Goal: Transaction & Acquisition: Purchase product/service

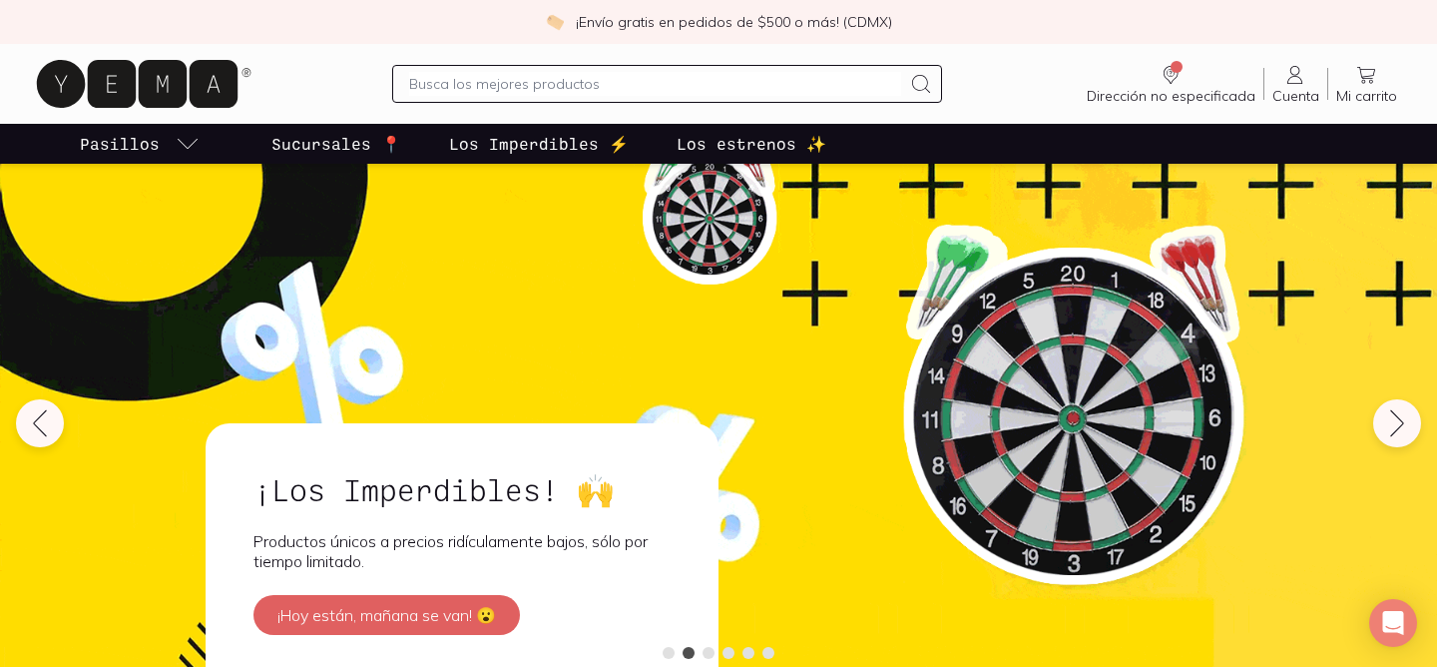
click at [1295, 73] on icon at bounding box center [1295, 75] width 24 height 24
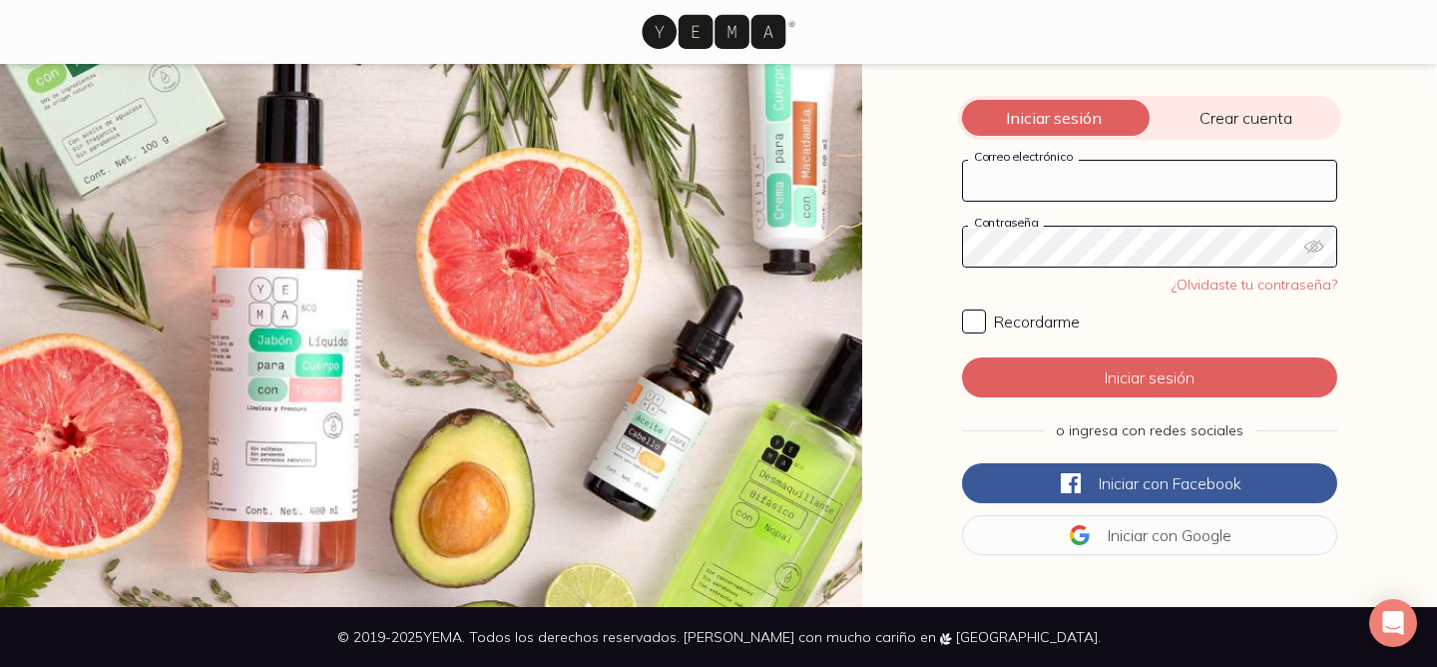
click at [1038, 163] on div "Correo electrónico" at bounding box center [1149, 181] width 375 height 42
type input "[PERSON_NAME][EMAIL_ADDRESS][PERSON_NAME][DOMAIN_NAME]"
click button "Iniciar sesión" at bounding box center [1149, 377] width 375 height 40
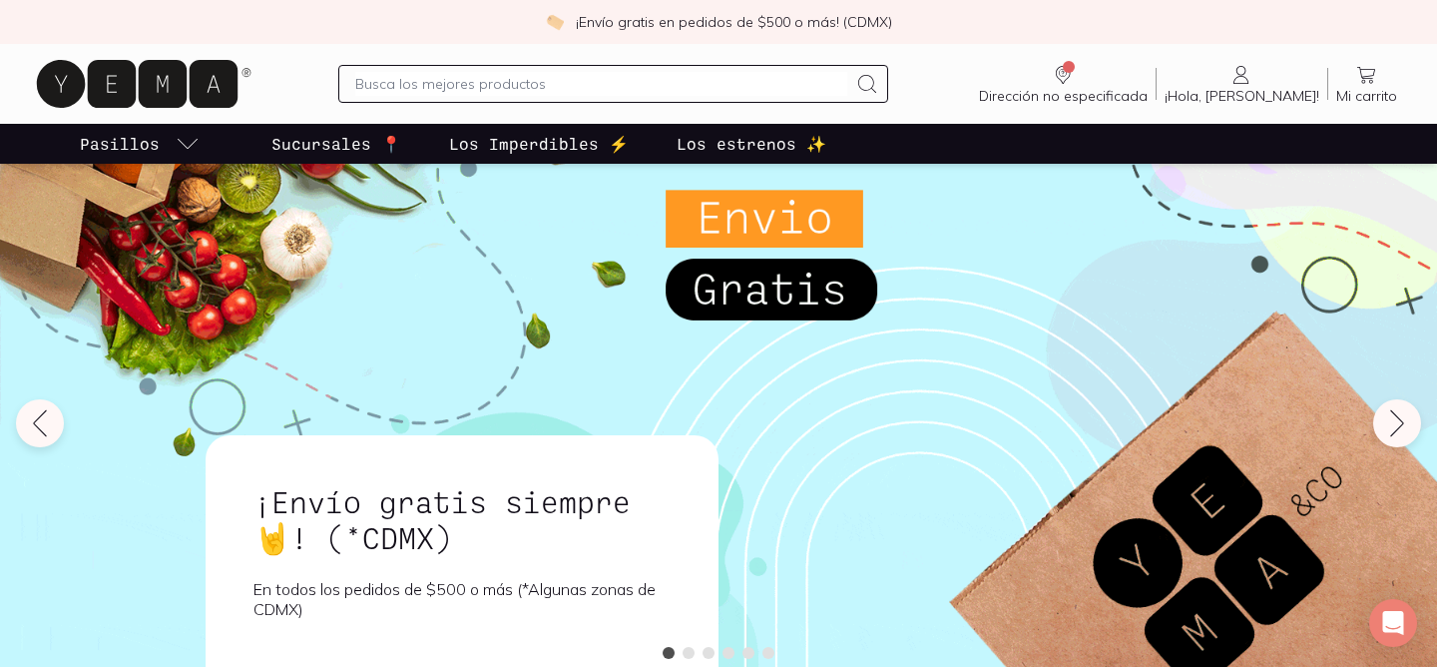
click at [523, 81] on input "text" at bounding box center [600, 84] width 491 height 24
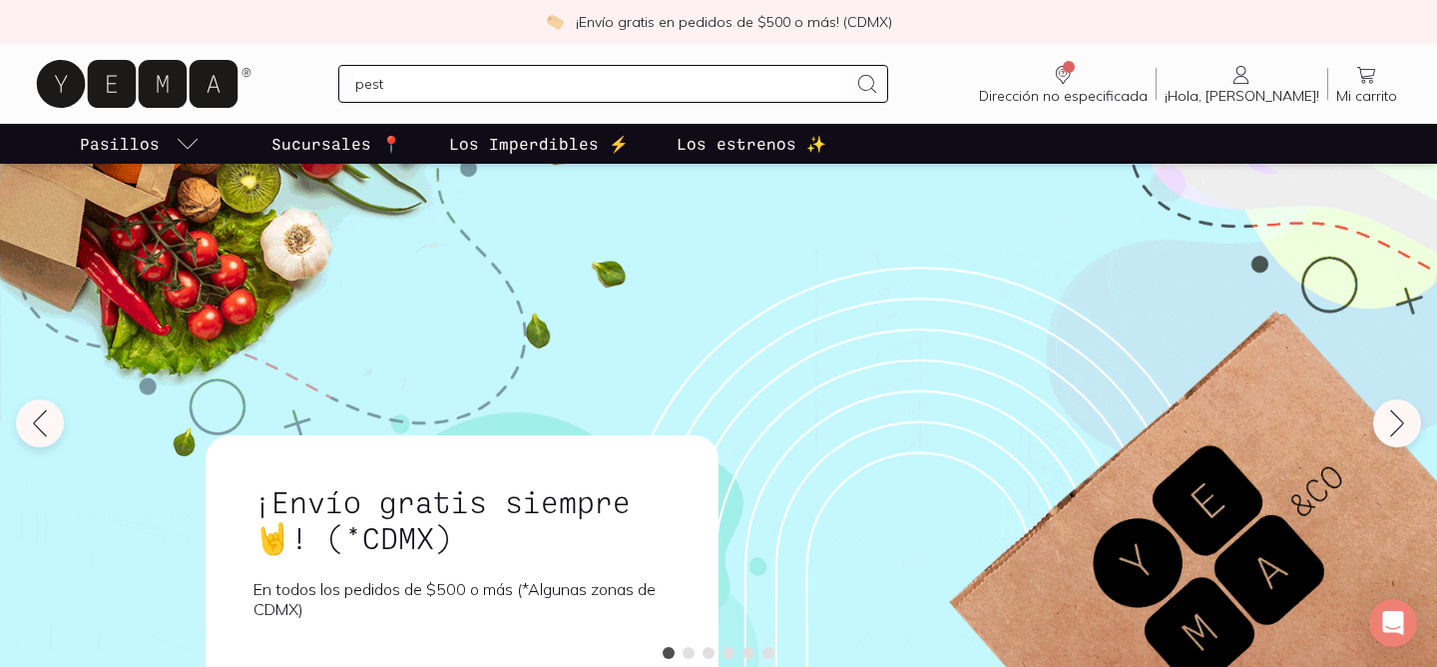
type input "pesto"
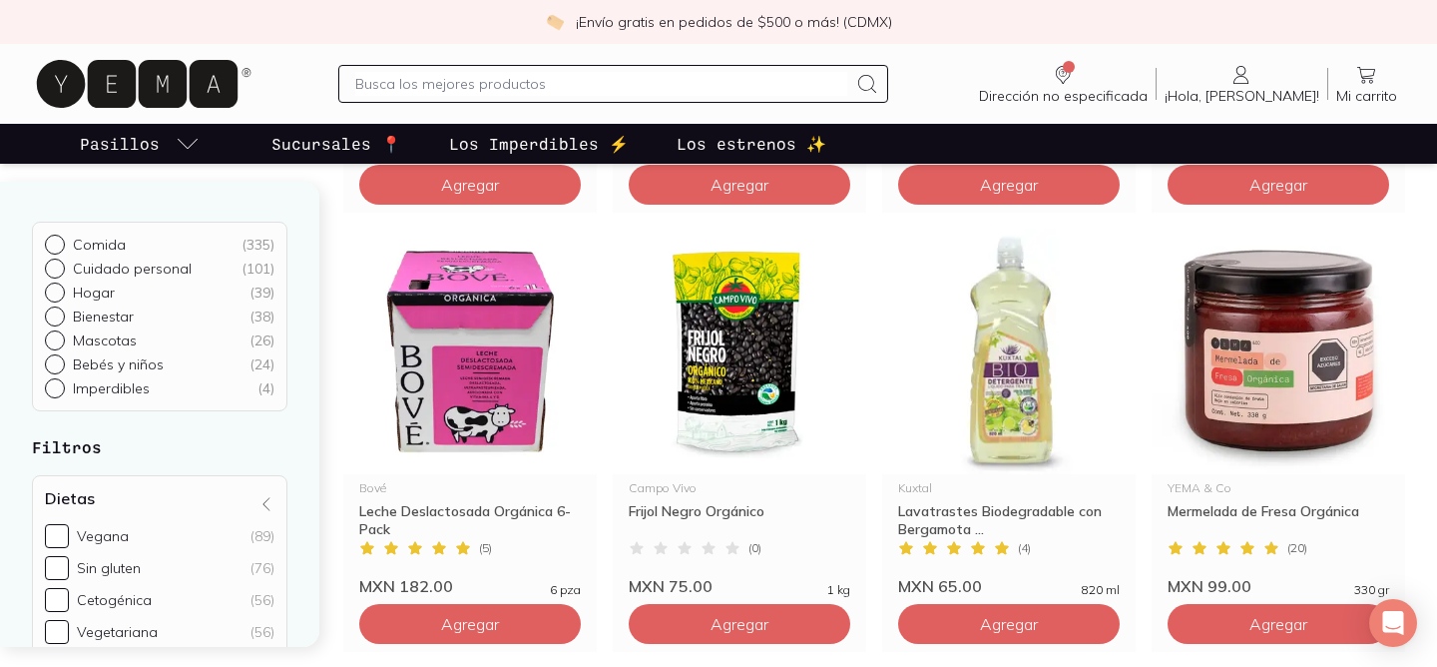
scroll to position [604, 0]
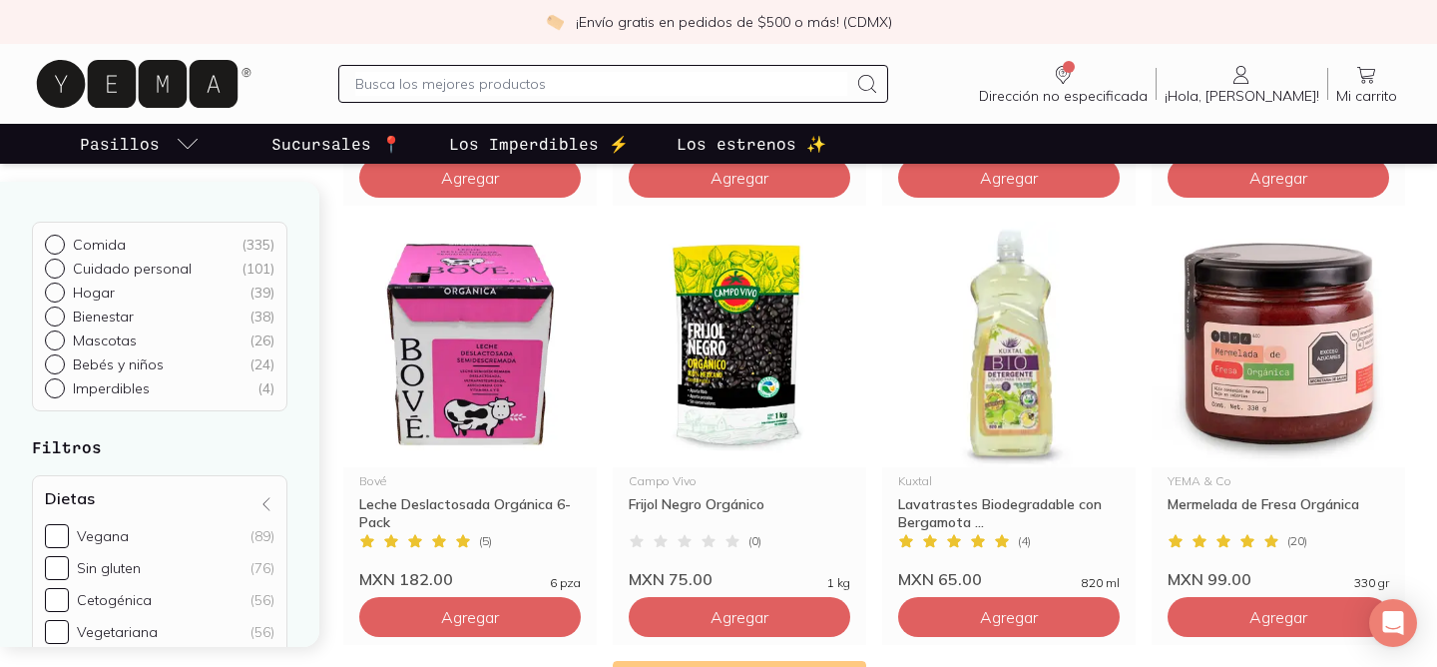
click at [518, 79] on input "text" at bounding box center [600, 84] width 491 height 24
type input "esponja"
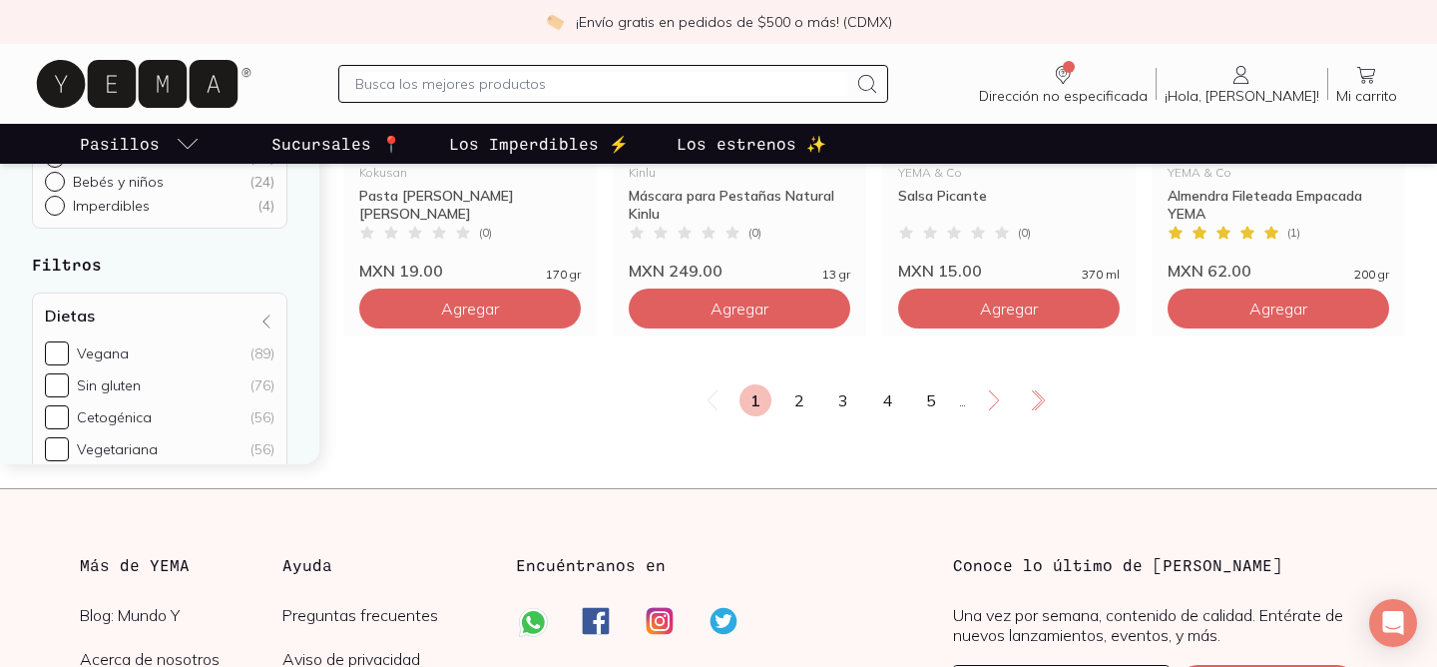
scroll to position [3624, 0]
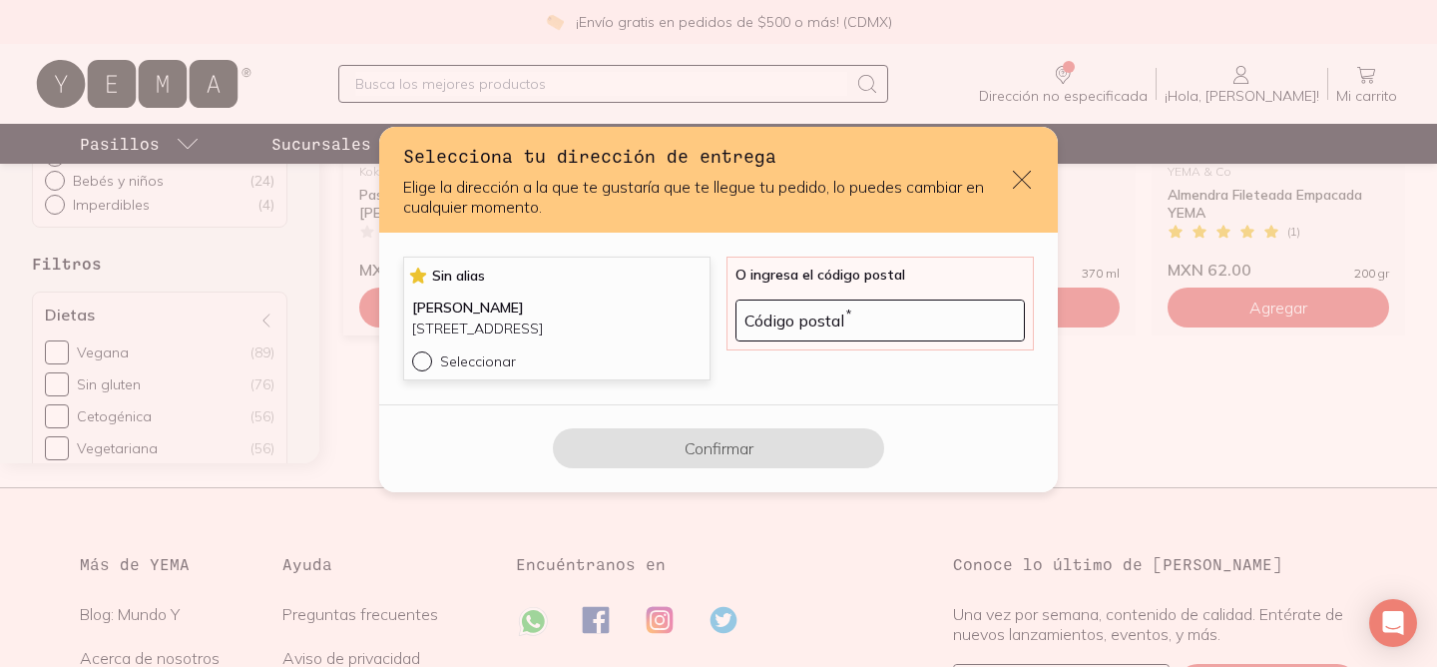
click at [543, 318] on p "[STREET_ADDRESS]" at bounding box center [556, 328] width 289 height 21
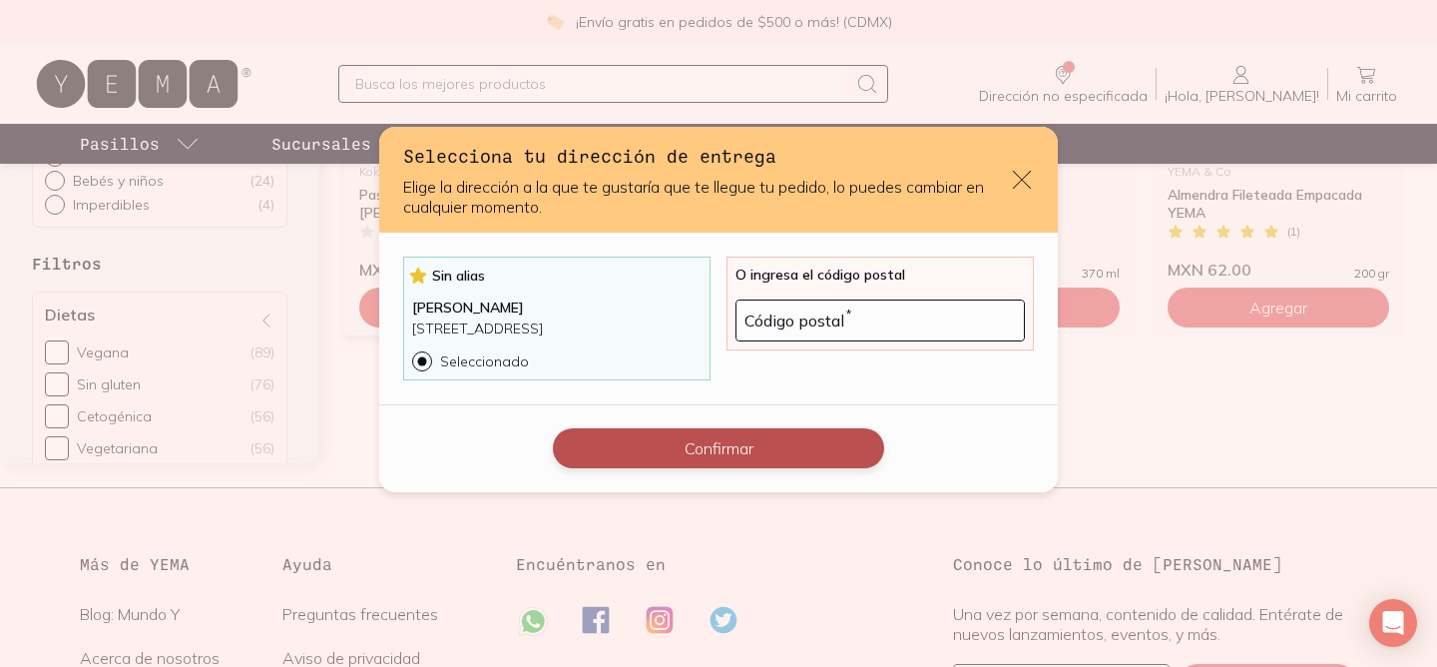
click at [810, 464] on button "Confirmar" at bounding box center [718, 448] width 331 height 40
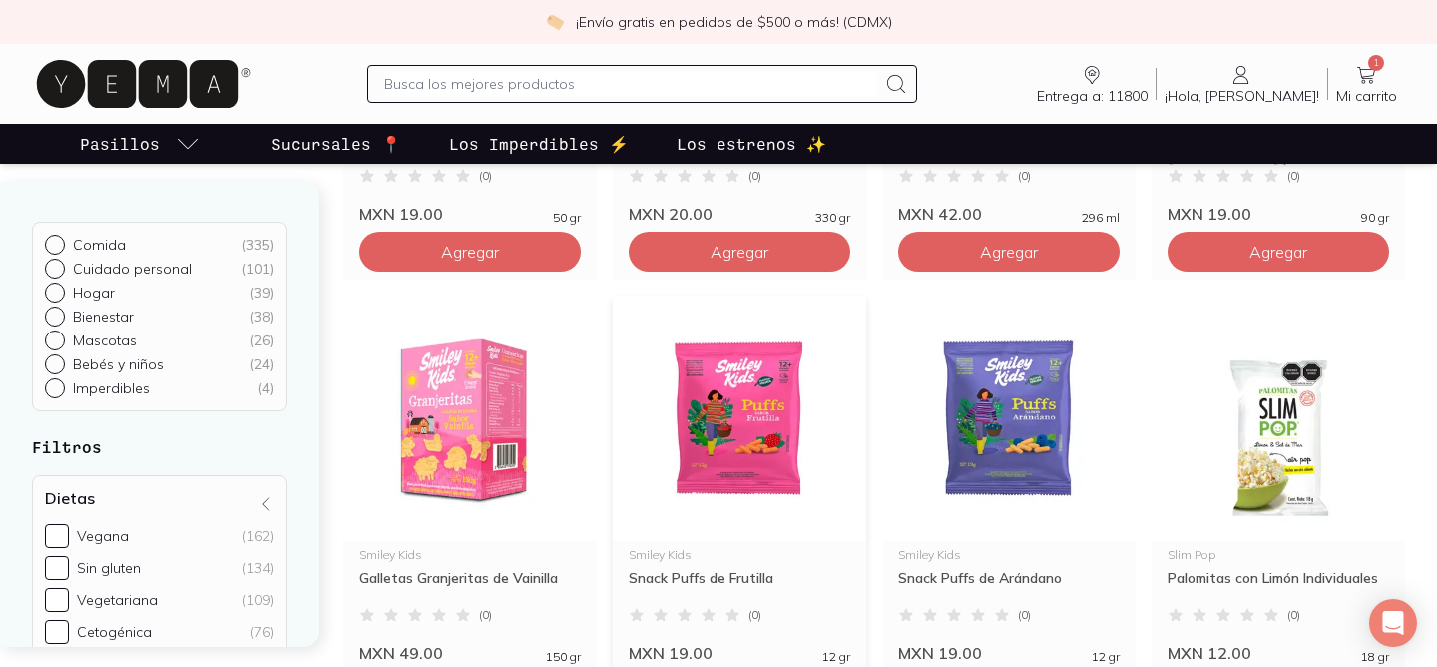
scroll to position [497, 0]
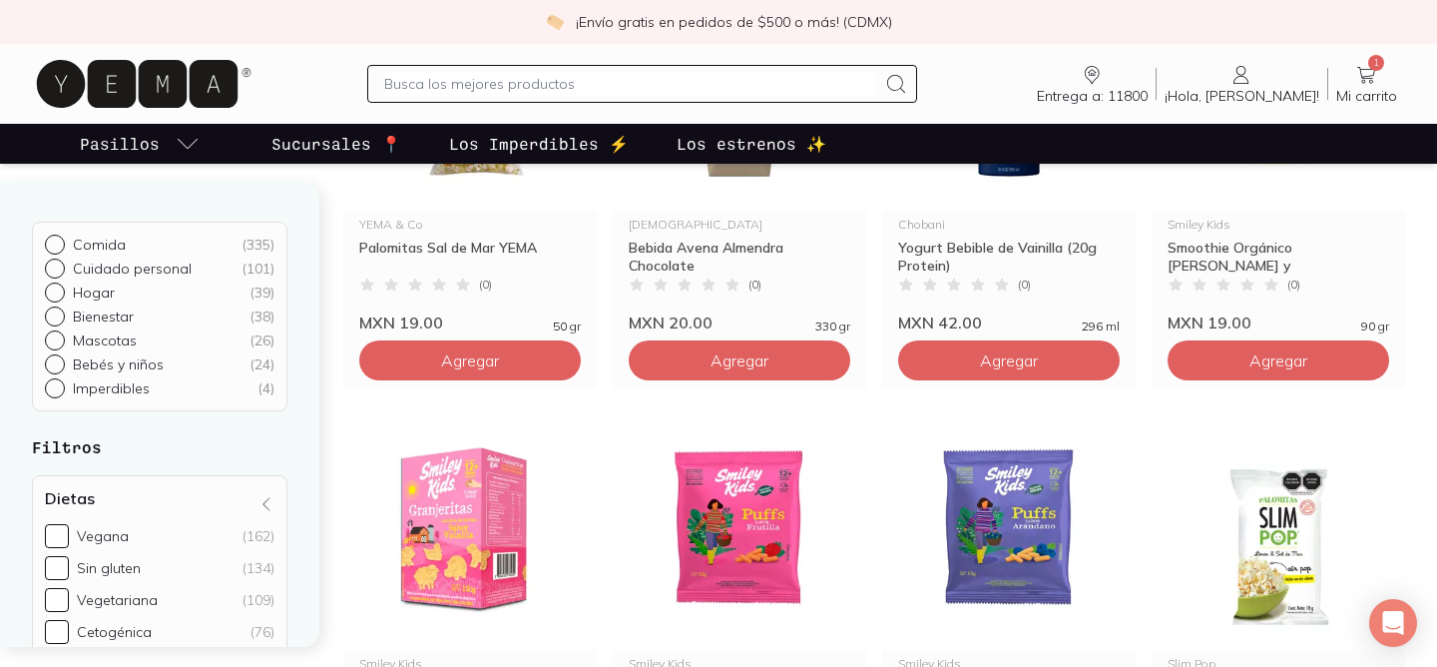
click at [524, 90] on input "text" at bounding box center [629, 84] width 491 height 24
type input "esponka"
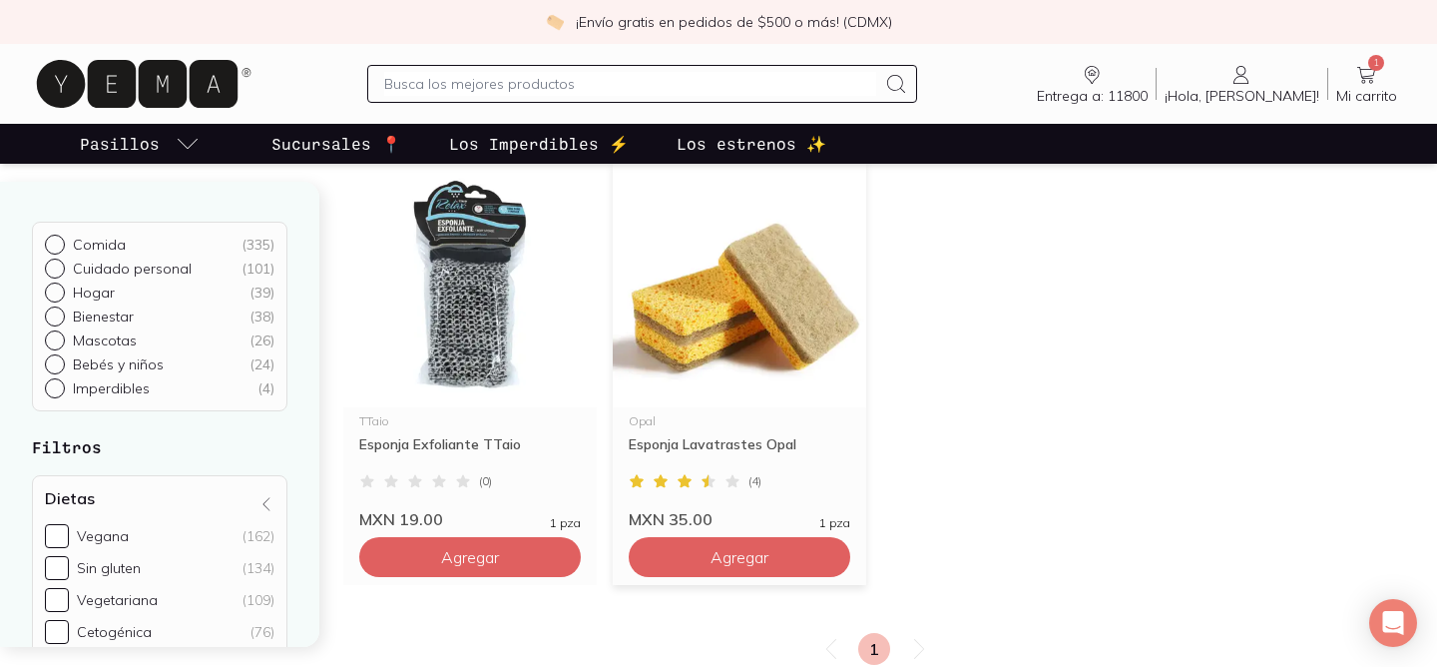
scroll to position [1112, 0]
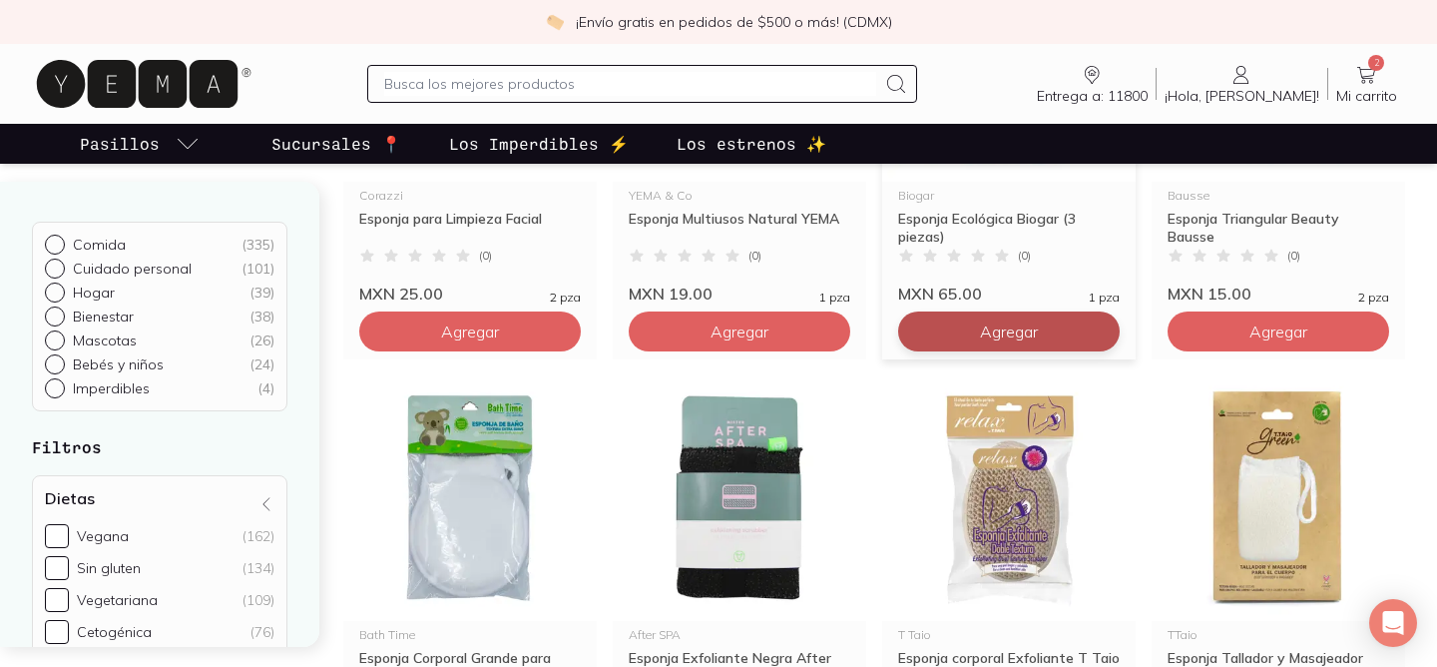
scroll to position [478, 0]
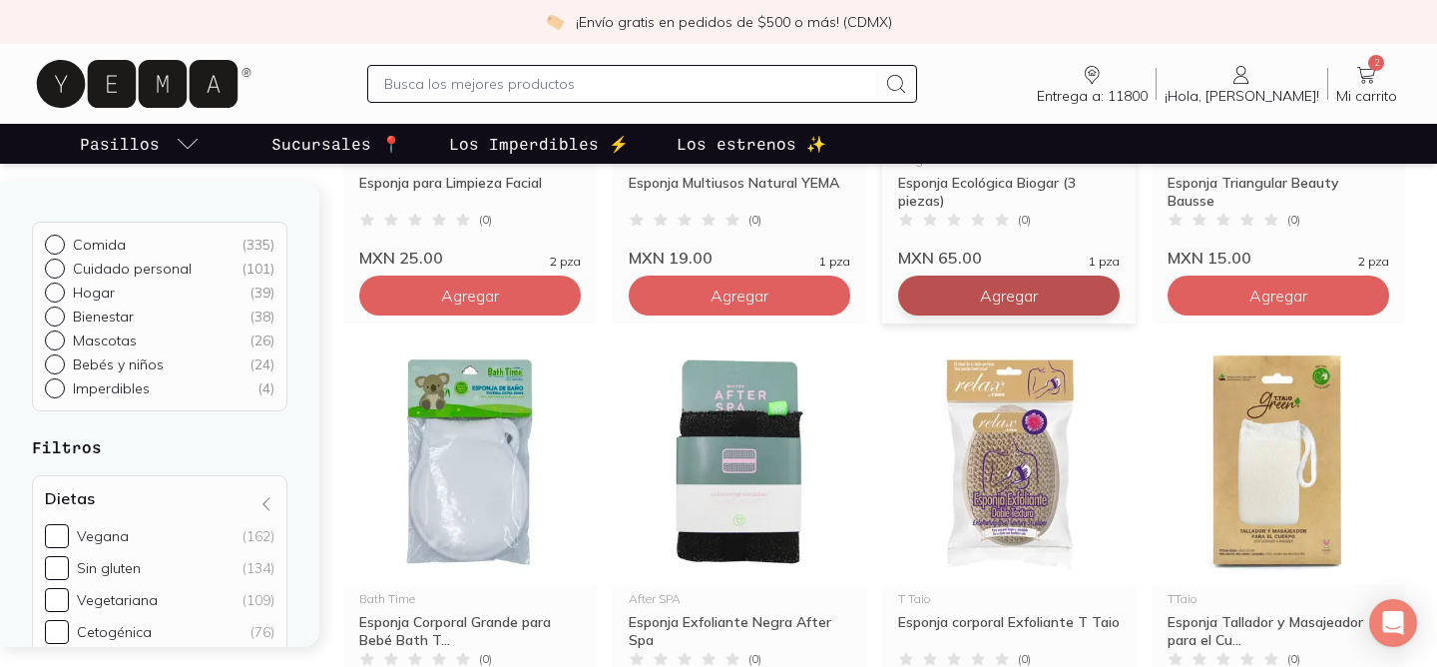
click at [581, 283] on button "Agregar" at bounding box center [470, 295] width 222 height 40
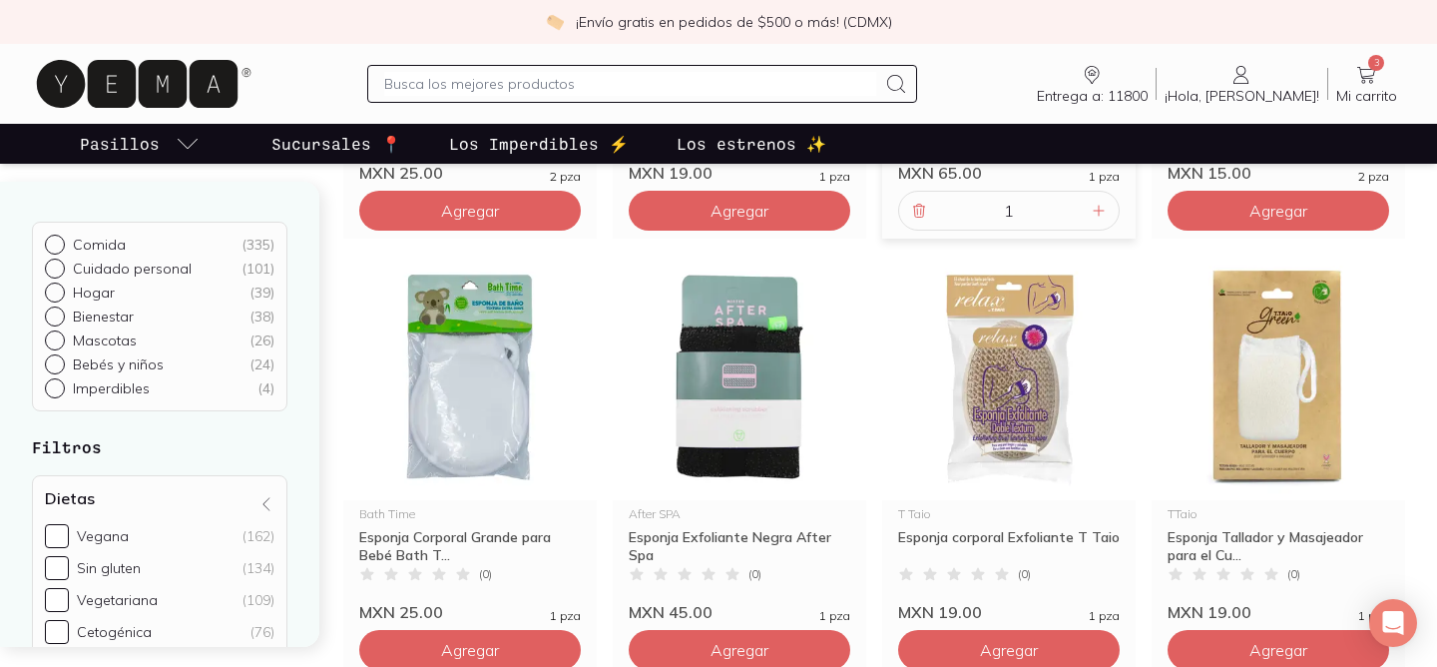
scroll to position [567, 0]
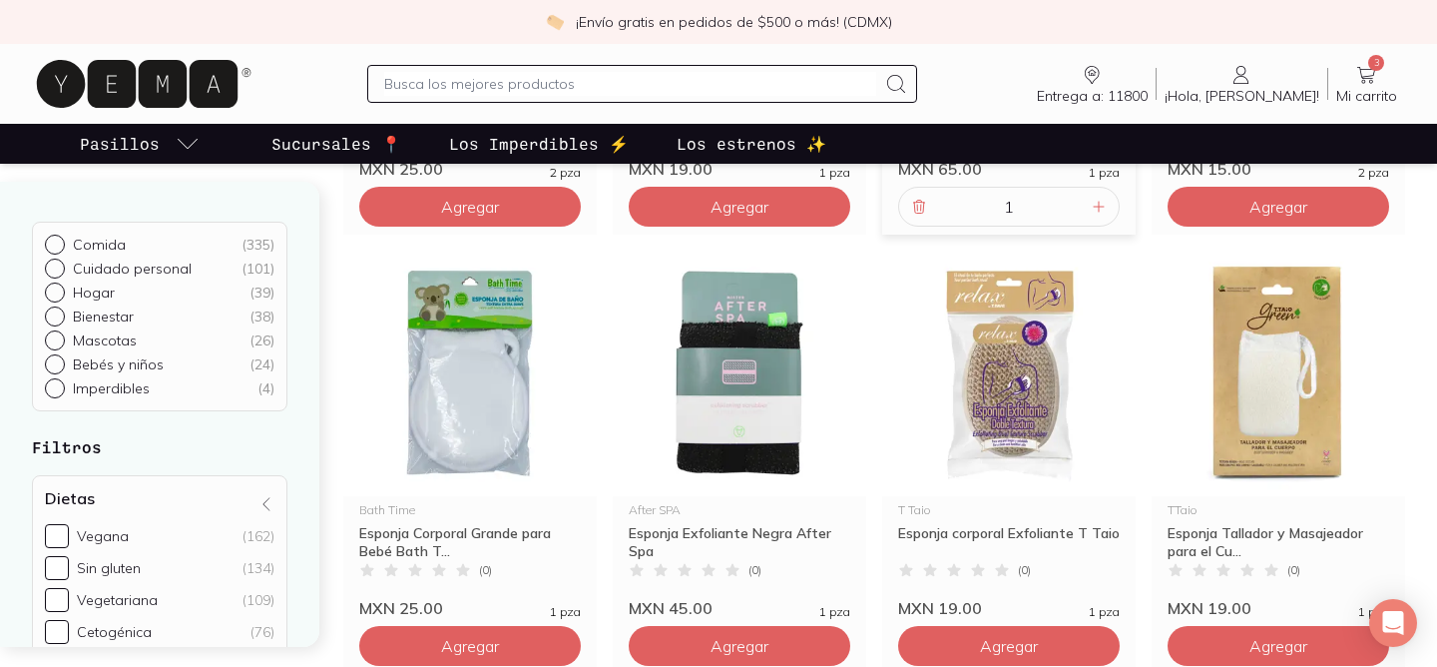
click at [619, 81] on input "text" at bounding box center [629, 84] width 491 height 24
type input "pesto"
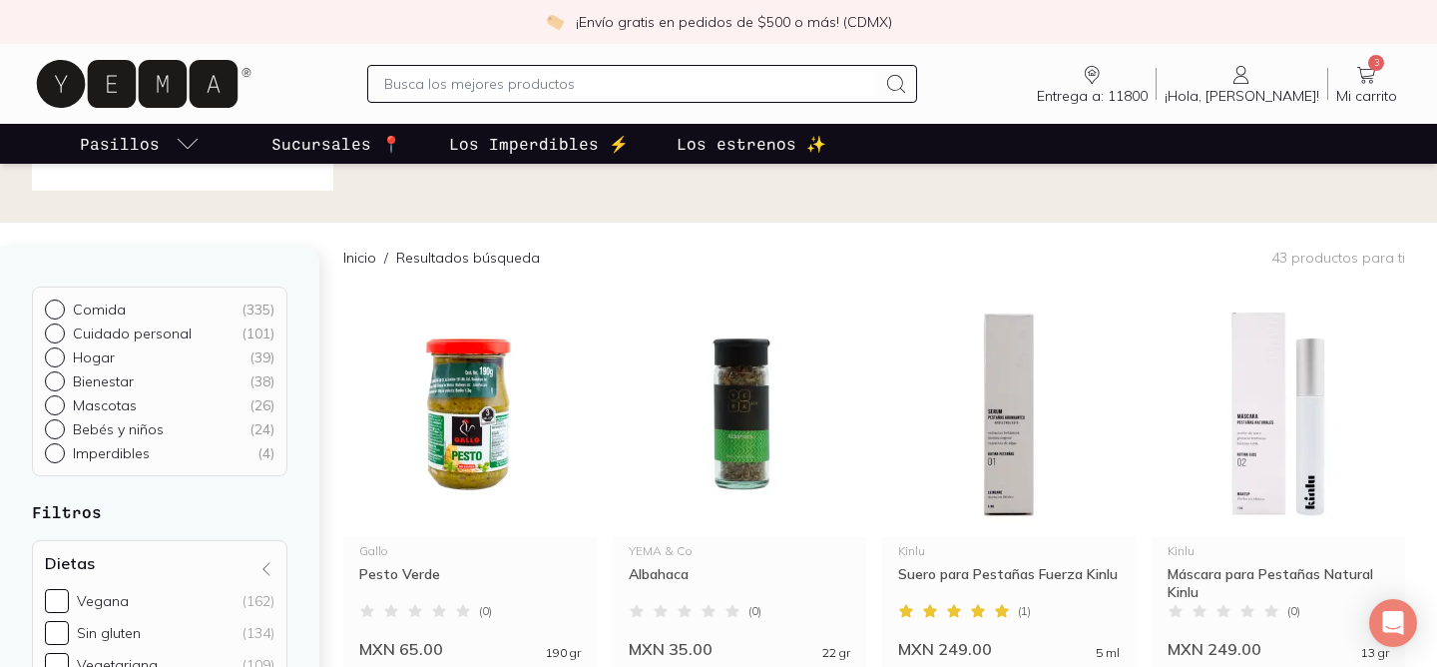
scroll to position [235, 0]
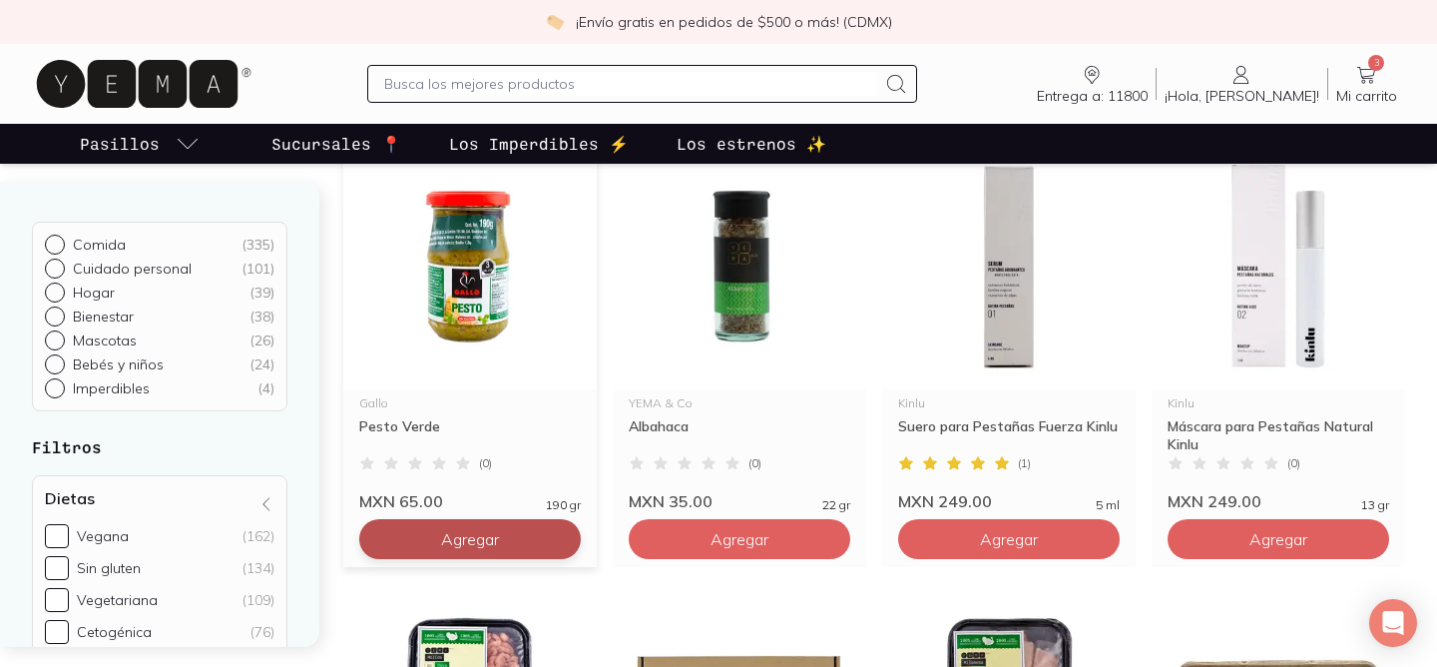
click at [516, 534] on button "Agregar" at bounding box center [470, 539] width 222 height 40
click at [559, 545] on icon at bounding box center [560, 539] width 16 height 16
type input "2"
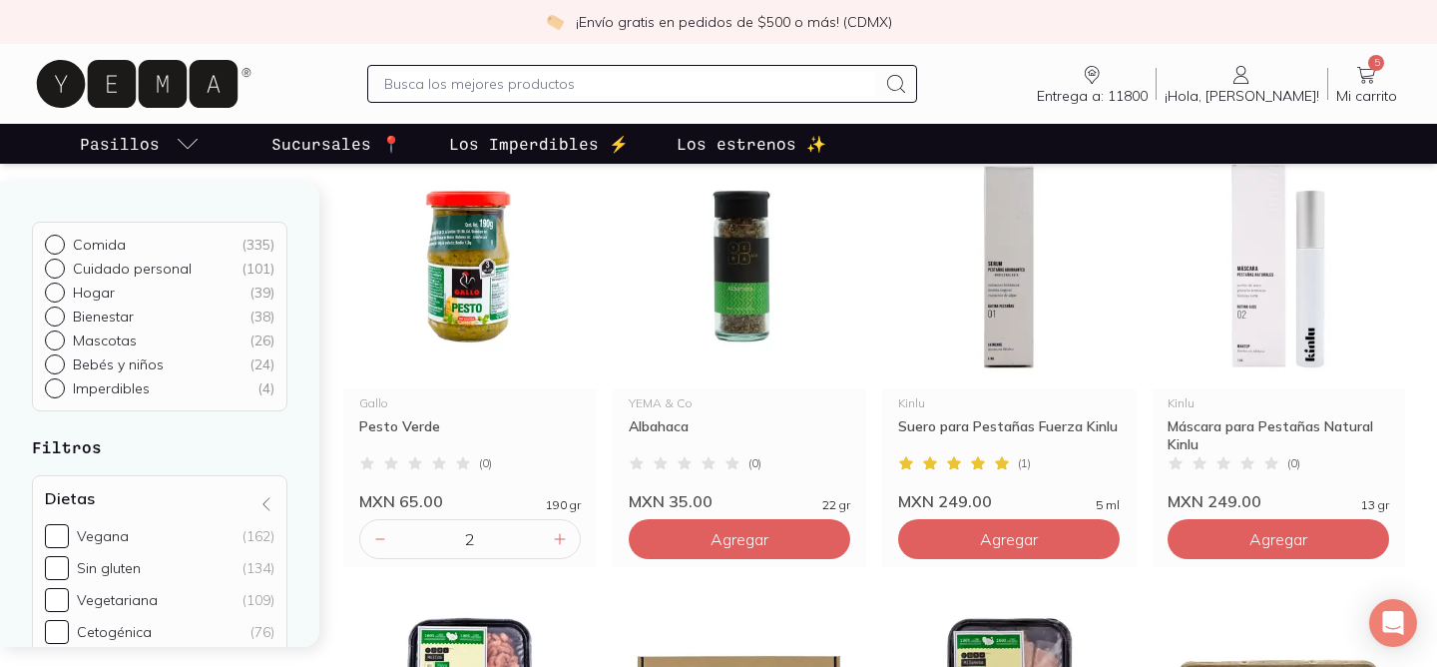
click at [522, 90] on input "text" at bounding box center [629, 84] width 491 height 24
type input "pasta"
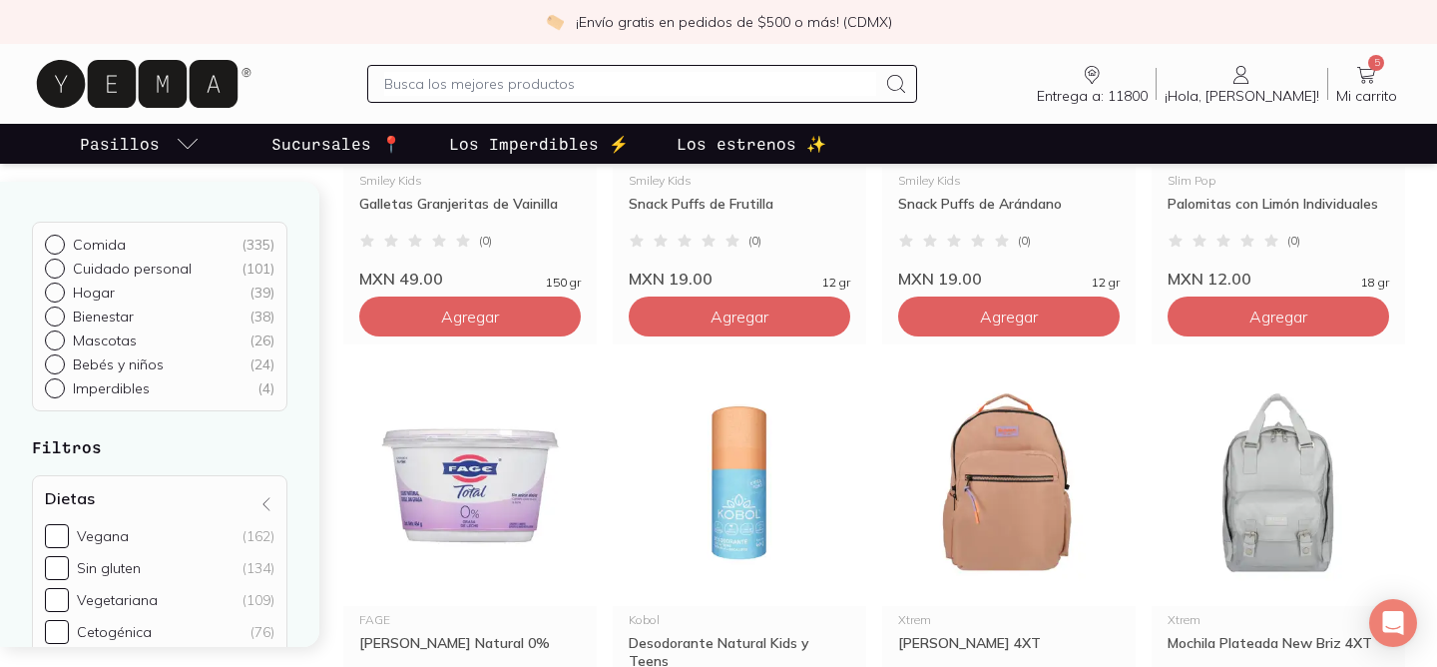
scroll to position [1072, 0]
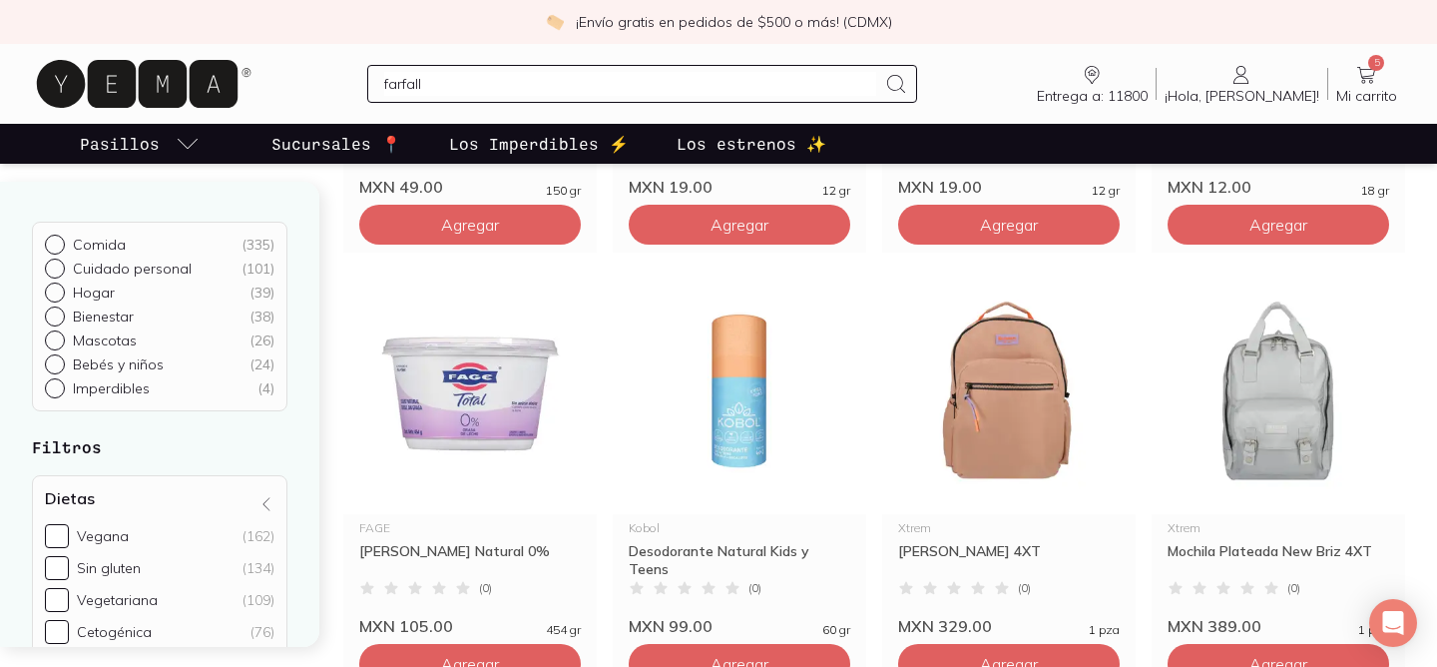
type input "farfalle"
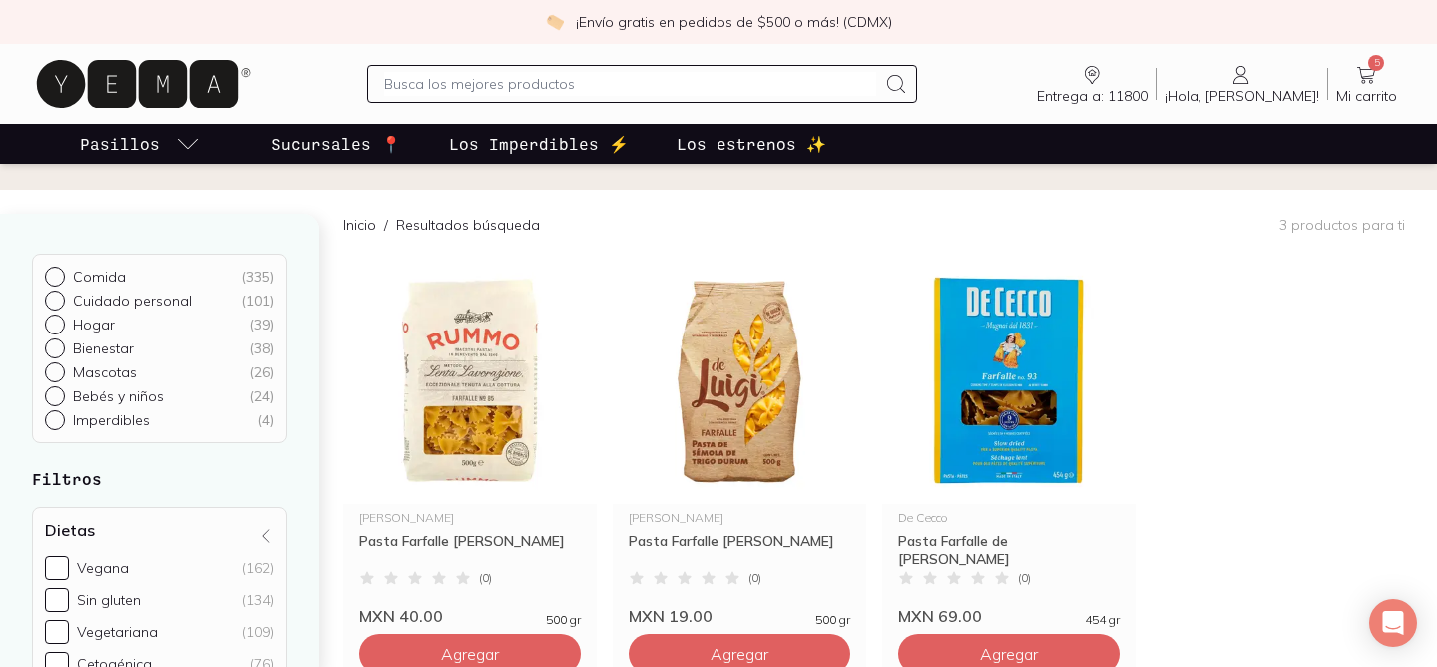
scroll to position [148, 0]
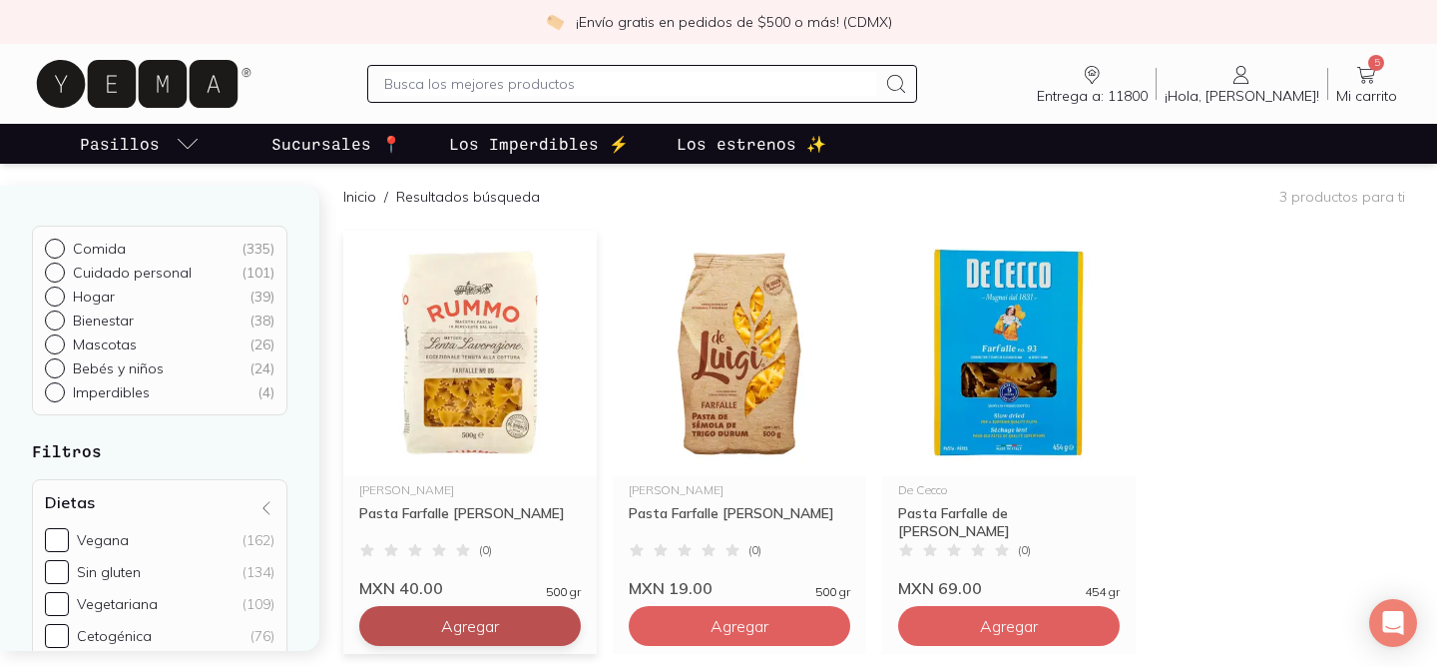
click at [500, 636] on button "Agregar" at bounding box center [470, 626] width 222 height 40
click at [571, 624] on div at bounding box center [560, 626] width 24 height 24
type input "2"
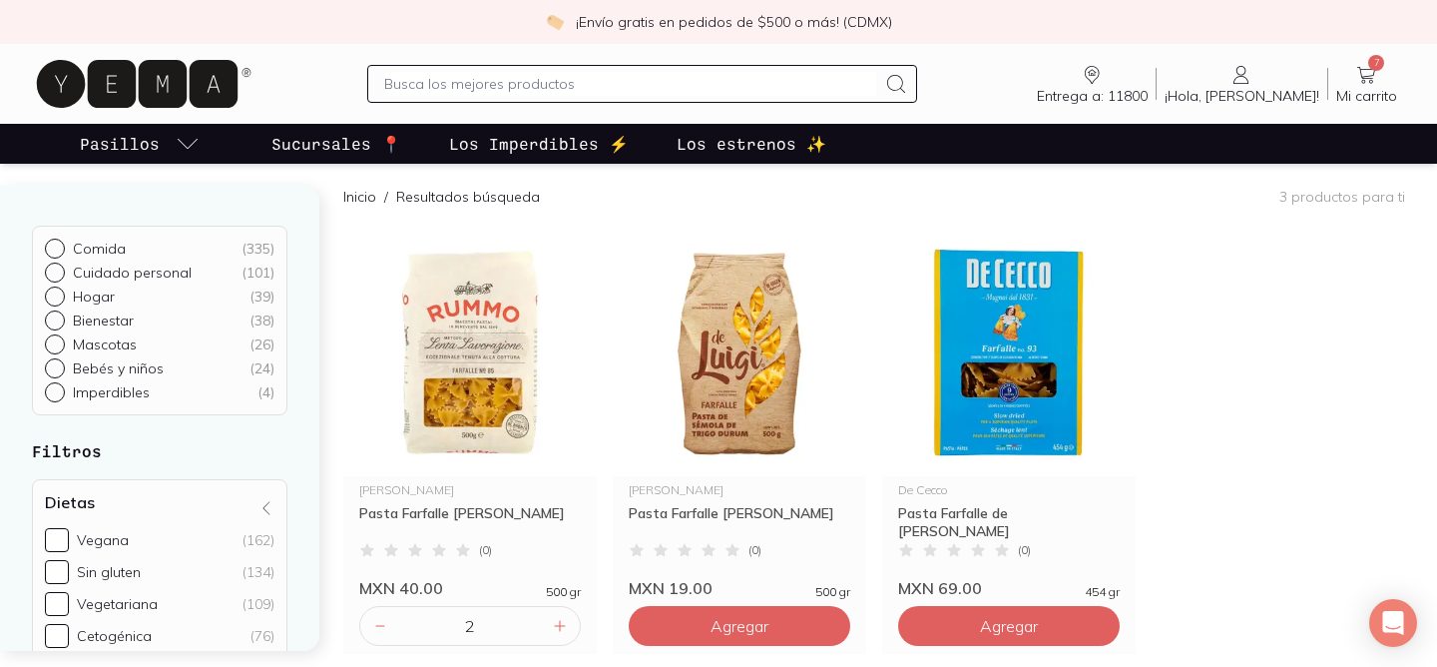
click at [581, 86] on input "text" at bounding box center [629, 84] width 491 height 24
type input "s"
type input "guantes"
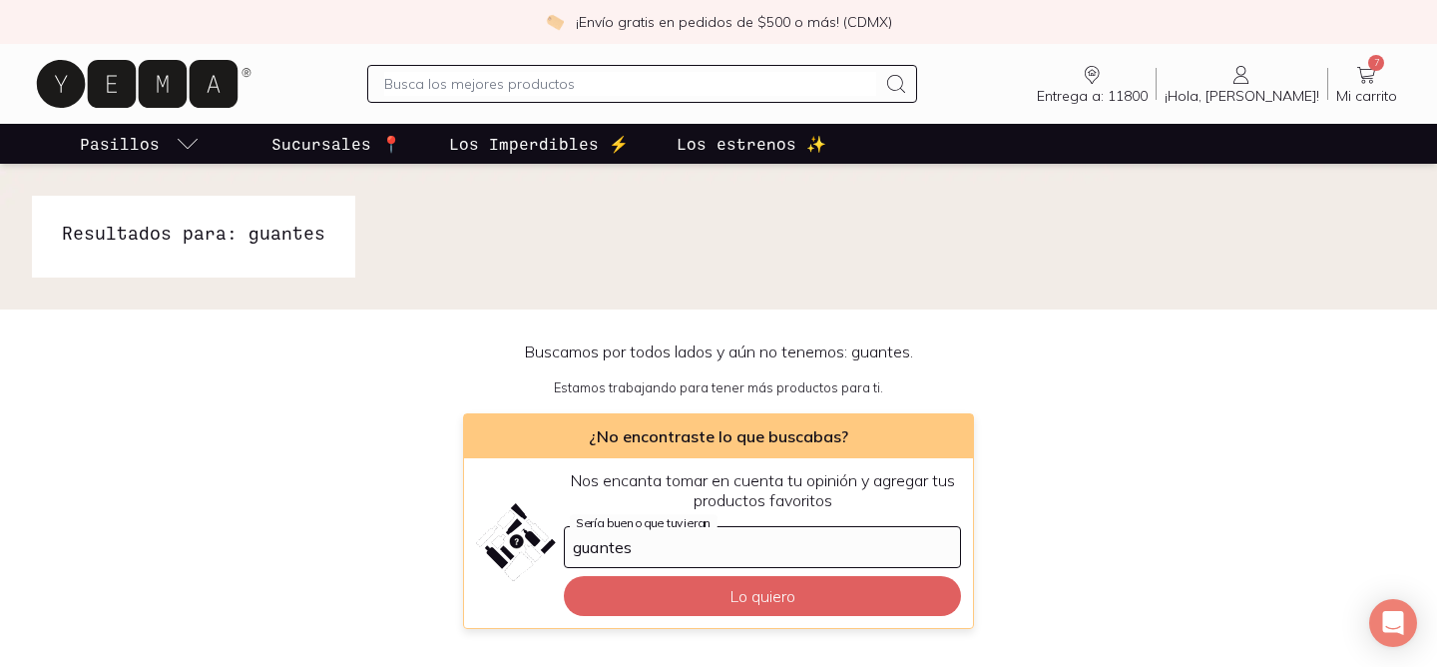
click at [583, 90] on input "text" at bounding box center [629, 84] width 491 height 24
type input "agua [PERSON_NAME]"
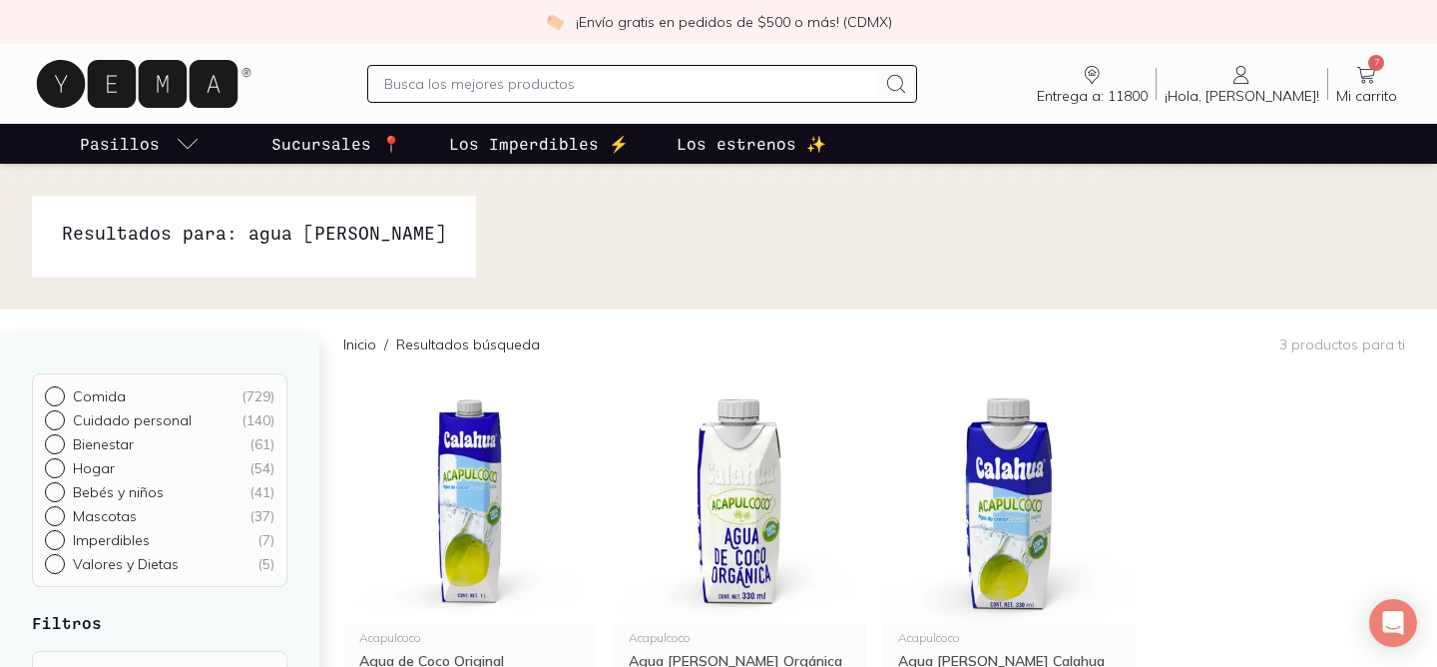
click at [646, 70] on div at bounding box center [641, 84] width 549 height 38
click at [653, 89] on input "text" at bounding box center [629, 84] width 491 height 24
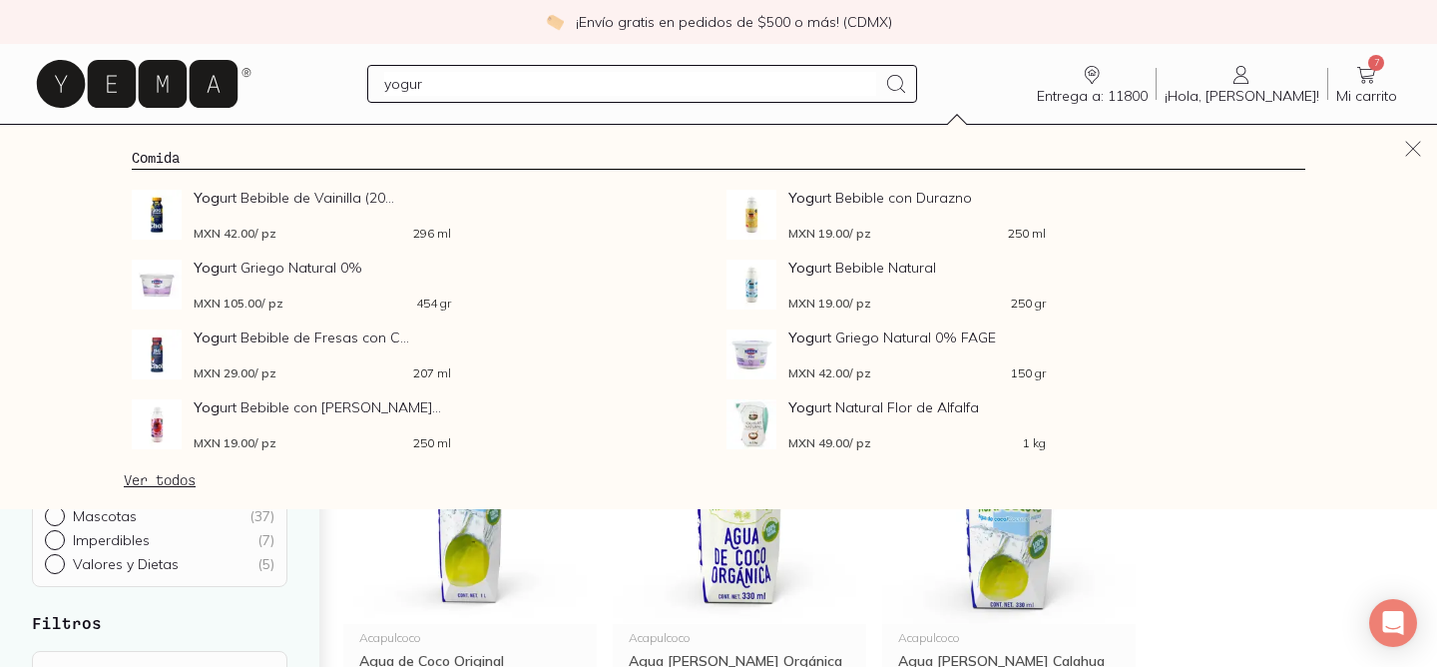
type input "yogurt"
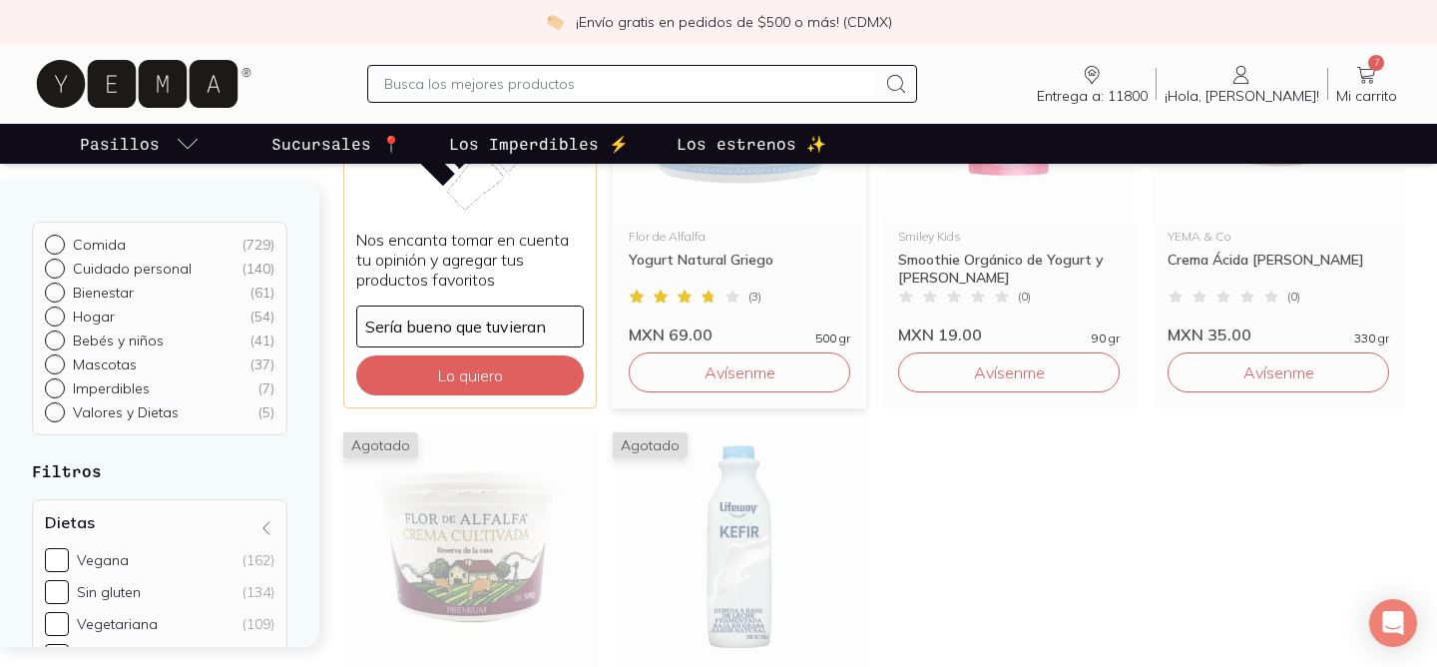
scroll to position [2659, 0]
